Goal: Task Accomplishment & Management: Manage account settings

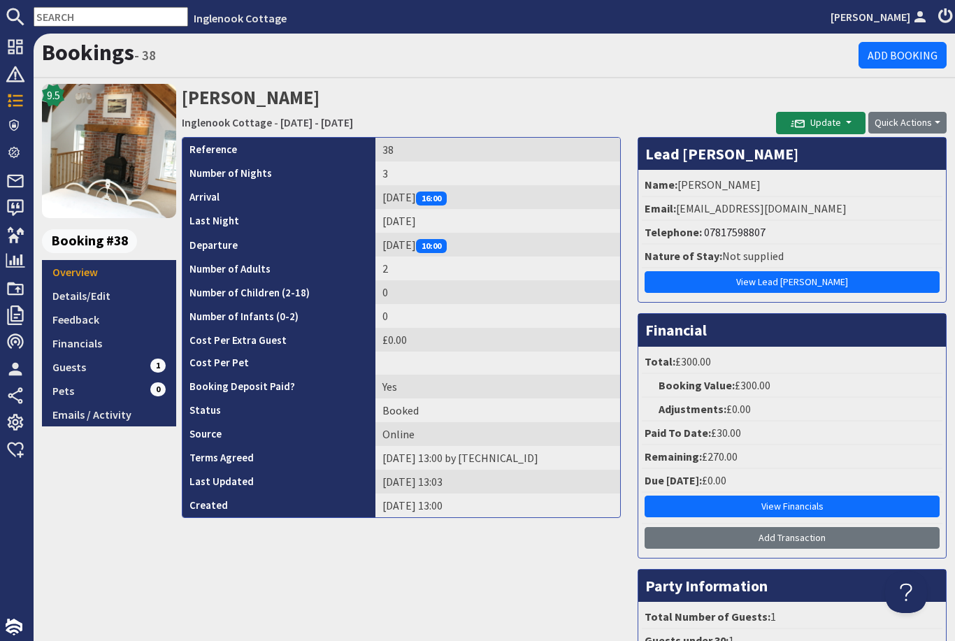
click at [65, 304] on link "Details/Edit" at bounding box center [109, 296] width 134 height 24
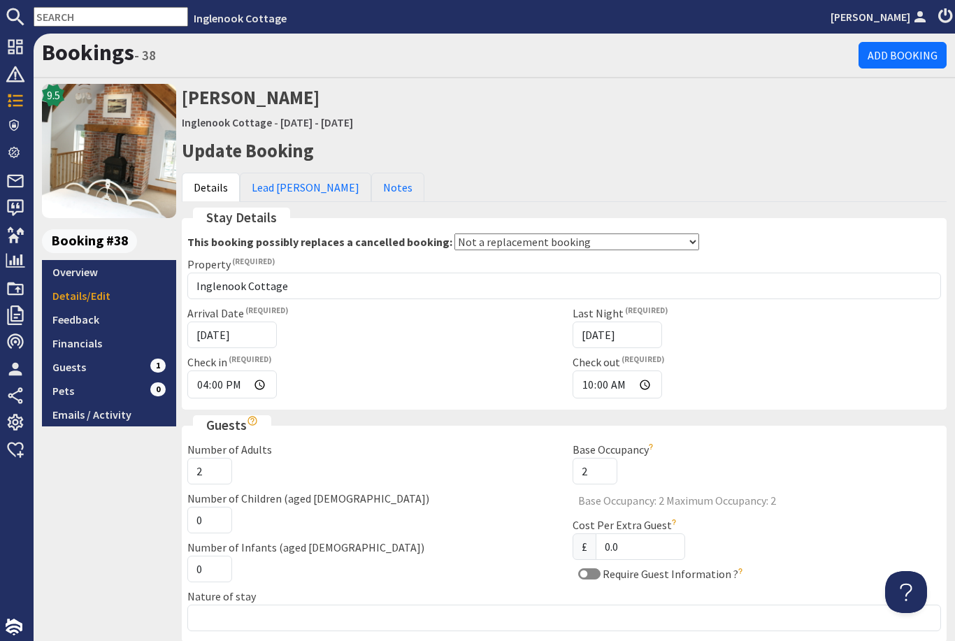
click at [259, 187] on link "Lead [PERSON_NAME]" at bounding box center [305, 187] width 131 height 29
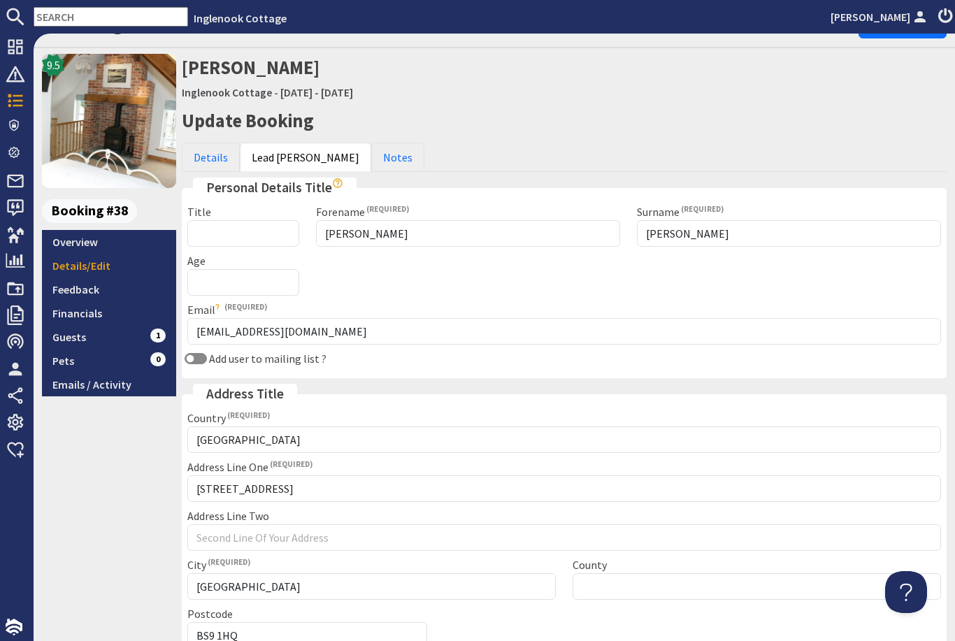
scroll to position [29, 0]
click at [204, 148] on link "Details" at bounding box center [211, 157] width 58 height 29
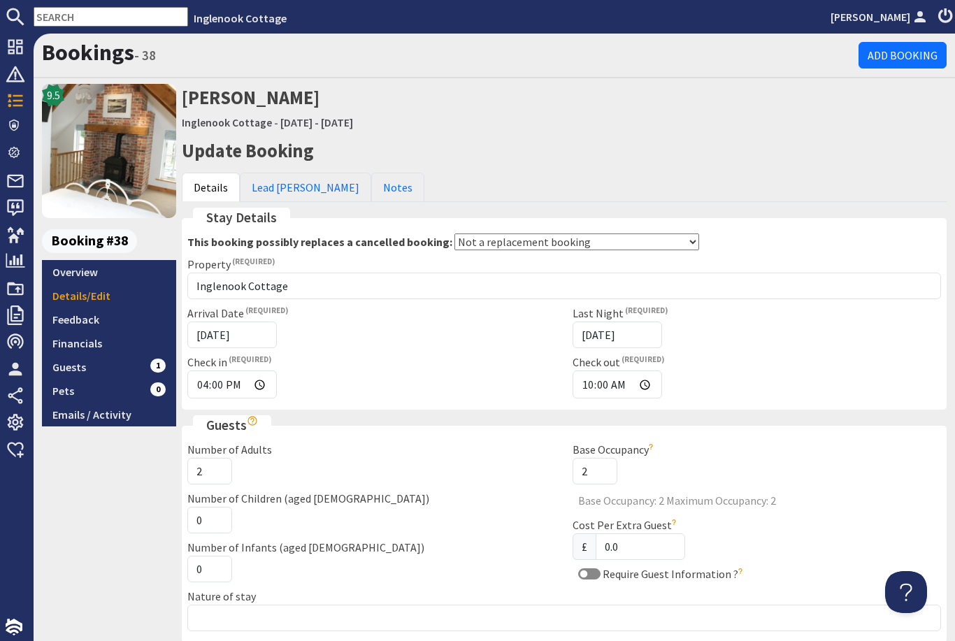
scroll to position [0, 0]
click at [272, 185] on link "Lead [PERSON_NAME]" at bounding box center [305, 187] width 131 height 29
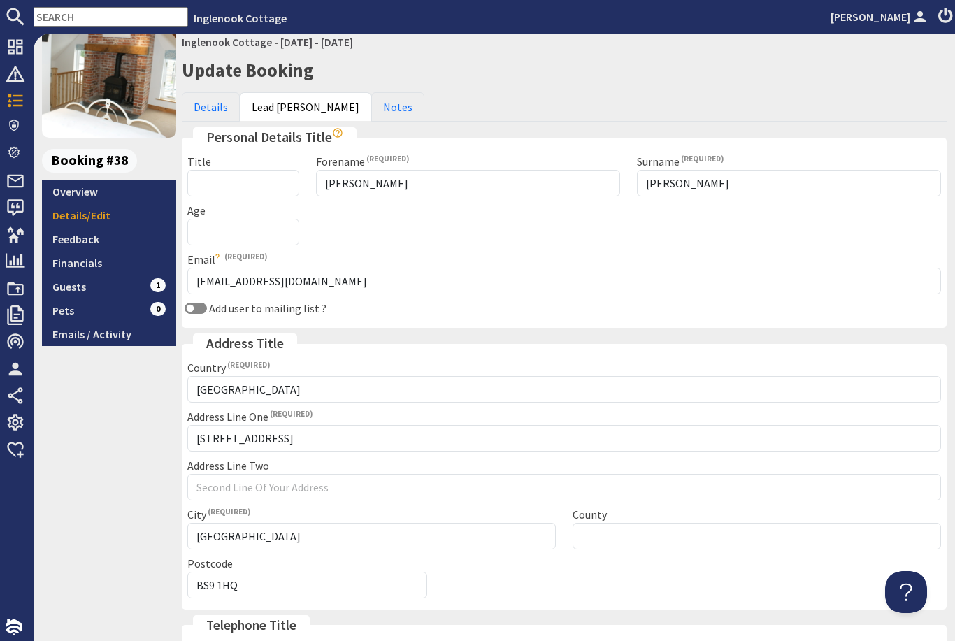
scroll to position [79, 0]
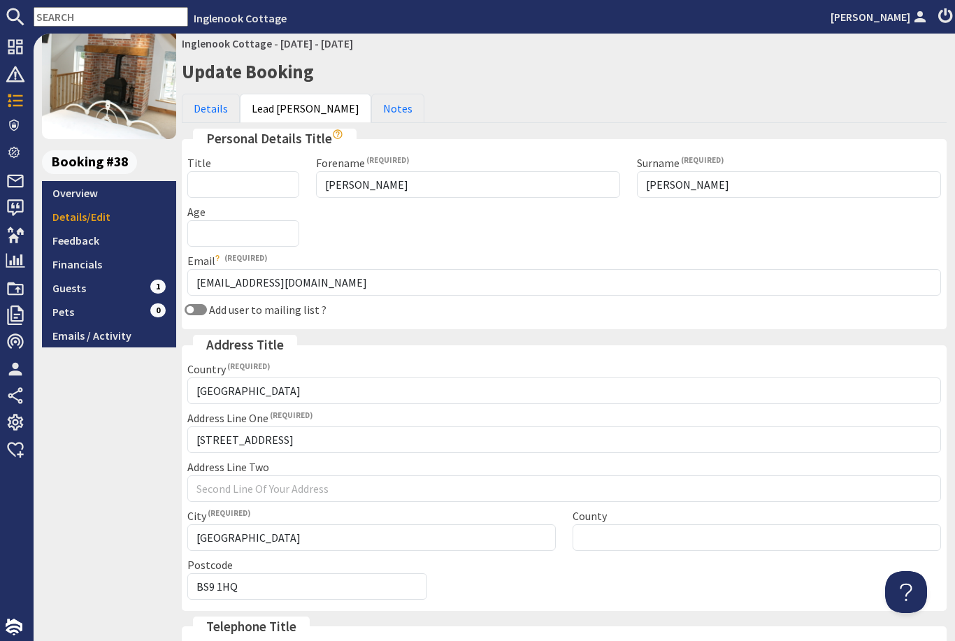
click at [67, 202] on link "Overview" at bounding box center [109, 193] width 134 height 24
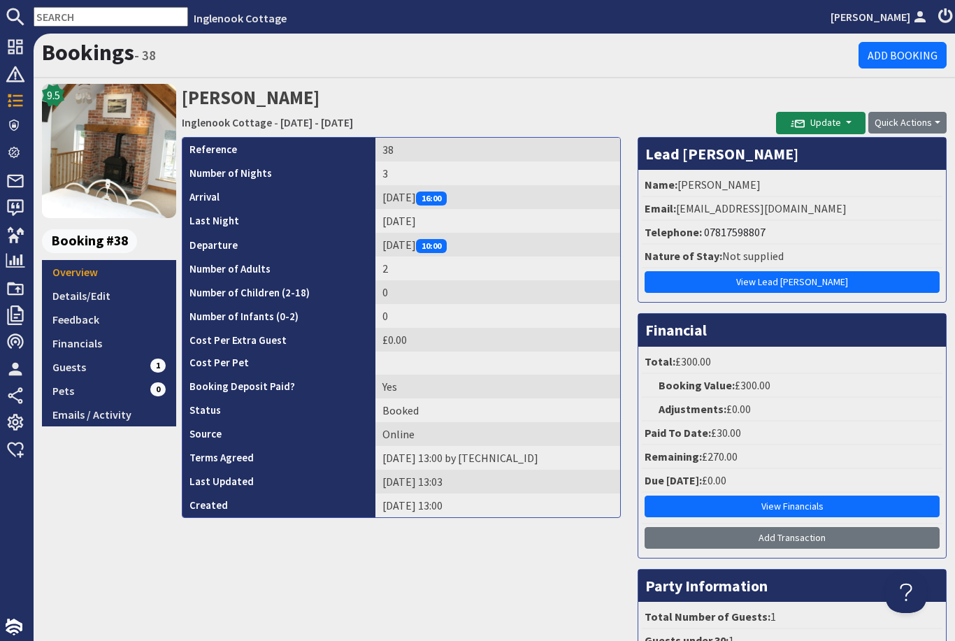
click at [57, 292] on link "Details/Edit" at bounding box center [109, 296] width 134 height 24
